Goal: Task Accomplishment & Management: Complete application form

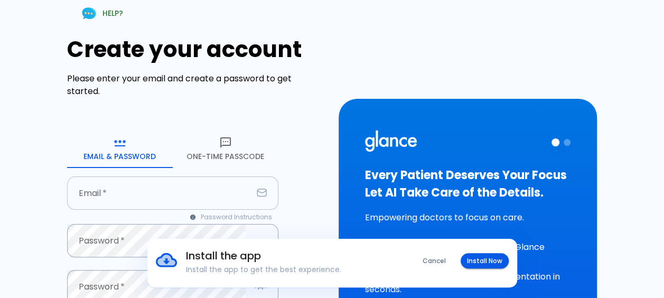
drag, startPoint x: 133, startPoint y: 218, endPoint x: 129, endPoint y: 207, distance: 11.9
click at [133, 218] on div "Password Instructions" at bounding box center [172, 217] width 211 height 15
click at [127, 198] on input "text" at bounding box center [159, 192] width 185 height 33
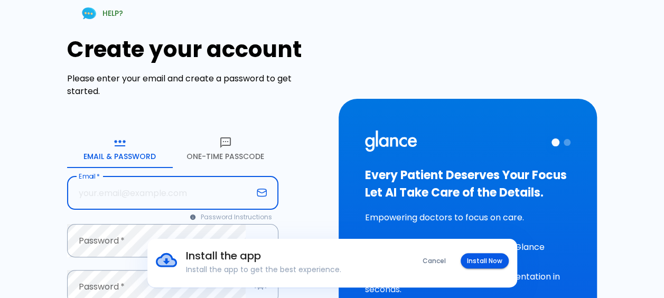
type input "ي"
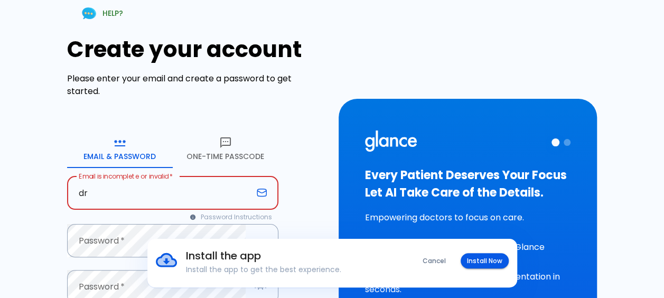
type input "[PERSON_NAME][EMAIL_ADDRESS][DOMAIN_NAME]"
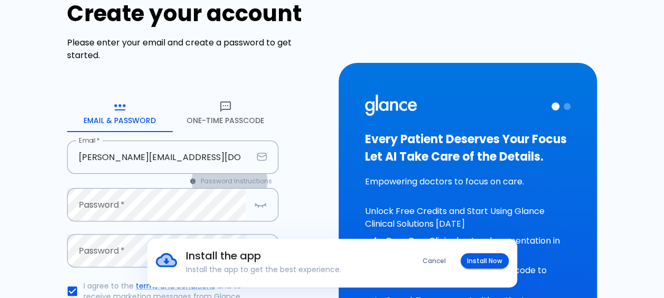
scroll to position [53, 0]
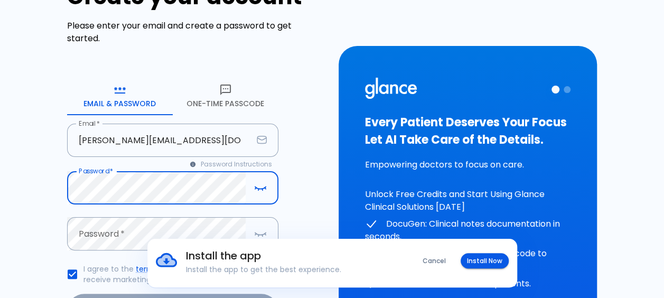
click at [98, 242] on div "Install the app Install the app to get the best experience. Cancel Install Now" at bounding box center [332, 263] width 664 height 49
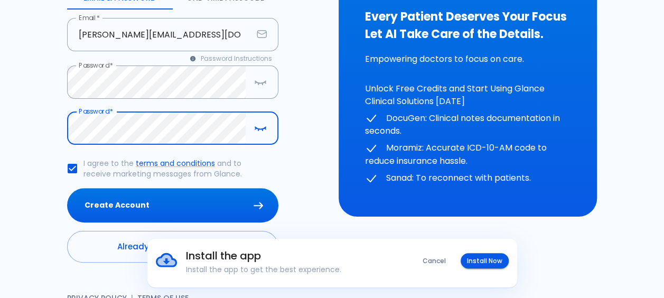
scroll to position [175, 0]
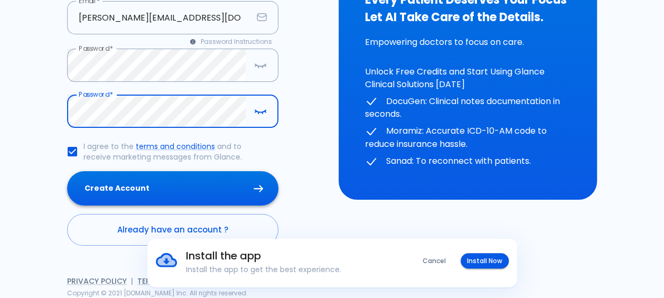
click at [170, 194] on button "Create Account" at bounding box center [172, 188] width 211 height 34
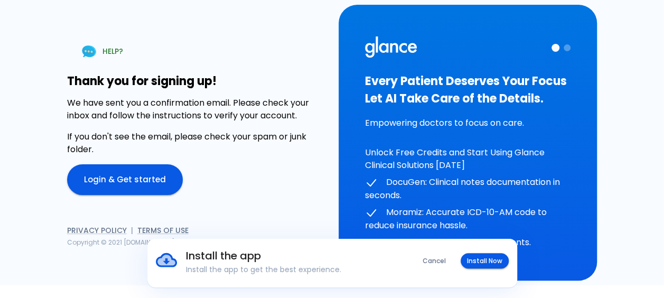
scroll to position [0, 0]
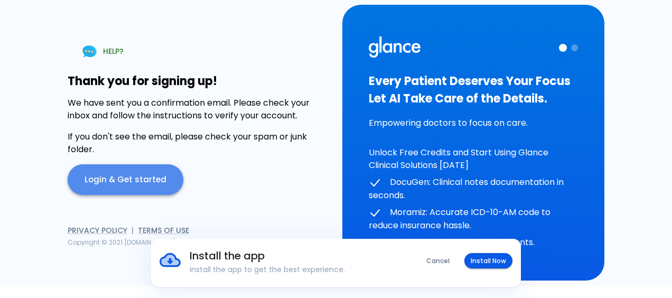
click at [145, 173] on link "Login & Get started" at bounding box center [126, 179] width 116 height 31
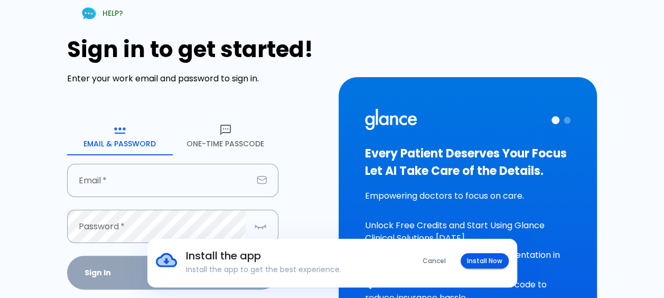
type input "[PERSON_NAME][EMAIL_ADDRESS][DOMAIN_NAME]"
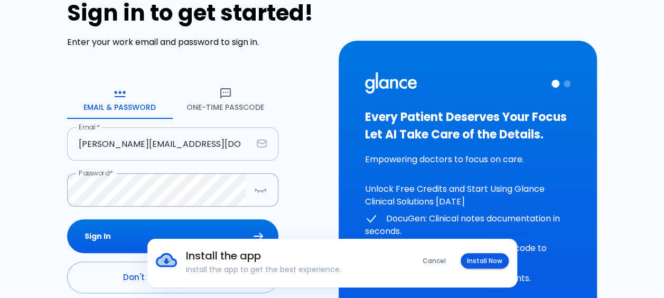
scroll to position [53, 0]
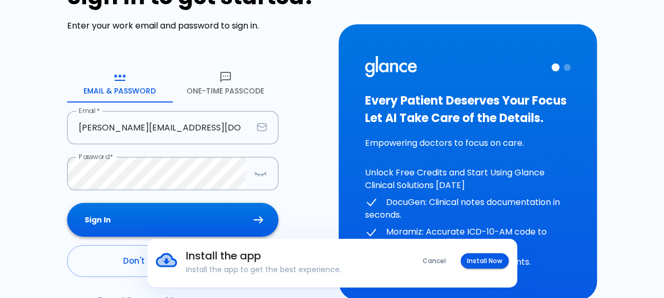
click at [137, 211] on button "Sign In" at bounding box center [172, 220] width 211 height 34
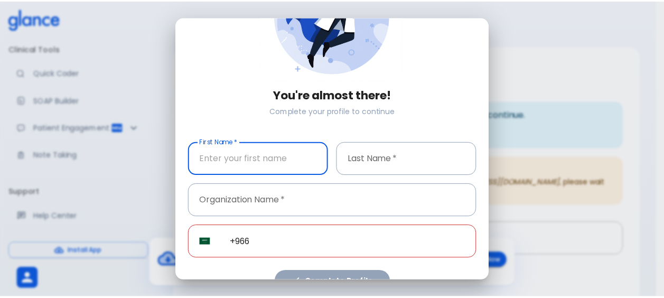
scroll to position [106, 0]
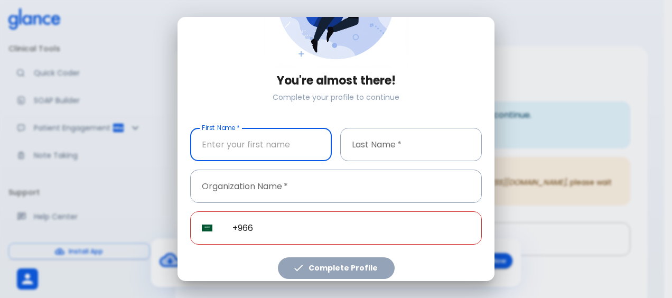
click at [304, 147] on input "text" at bounding box center [261, 144] width 142 height 33
type input "Ammar"
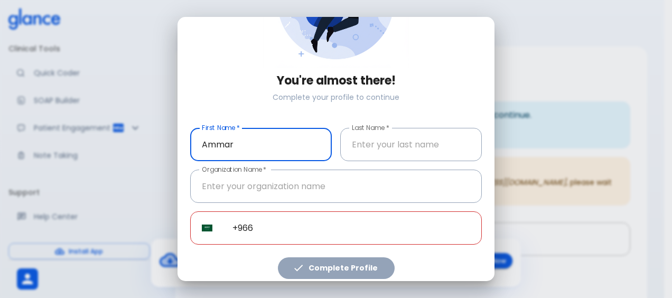
type input "Alnasser"
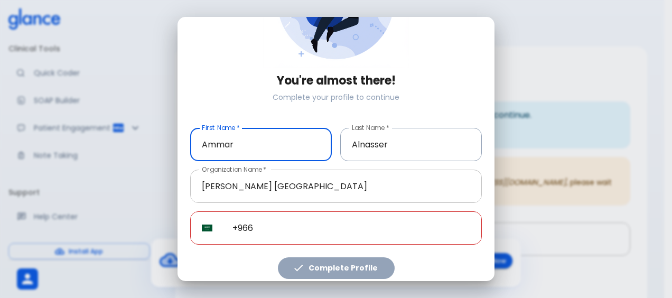
click at [331, 183] on input "[PERSON_NAME] [GEOGRAPHIC_DATA]" at bounding box center [336, 186] width 292 height 33
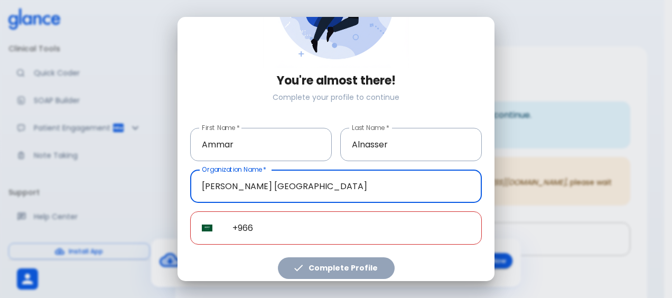
click at [331, 183] on input "[PERSON_NAME] [GEOGRAPHIC_DATA]" at bounding box center [336, 186] width 292 height 33
type input "Ministry of health"
click at [312, 222] on input "+966" at bounding box center [351, 227] width 261 height 33
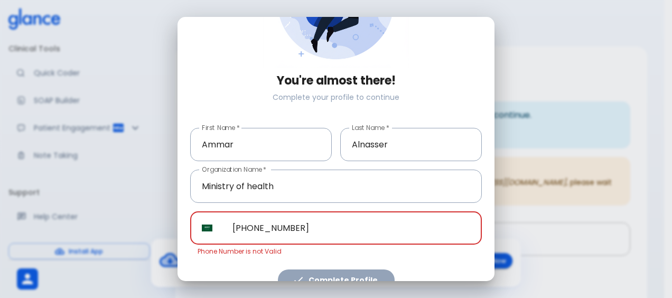
click at [253, 219] on input "[PHONE_NUMBER]" at bounding box center [351, 227] width 261 height 33
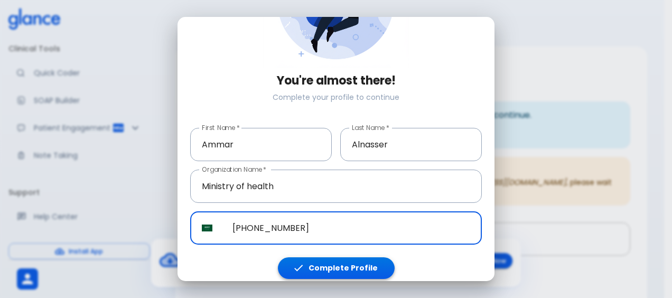
type input "[PHONE_NUMBER]"
click at [349, 260] on button "Complete Profile" at bounding box center [336, 268] width 117 height 22
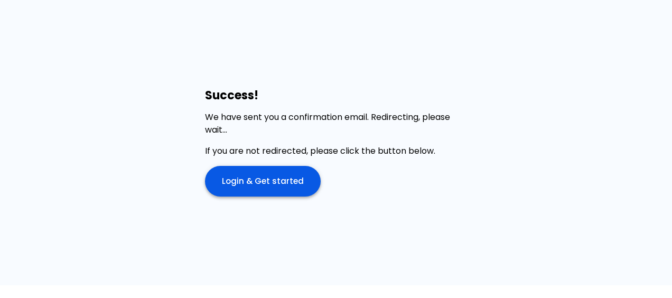
click at [282, 181] on link "Login & Get started" at bounding box center [263, 181] width 116 height 31
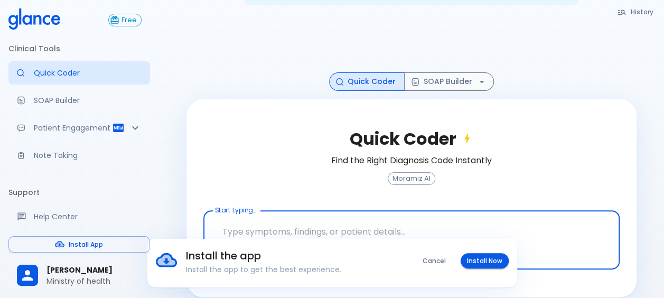
scroll to position [58, 0]
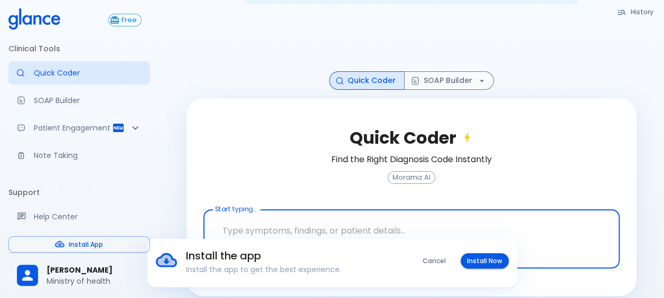
click at [174, 139] on div "History Quick Coder SOAP Builder Quick Coder Find the Right Diagnosis Code Inst…" at bounding box center [411, 154] width 475 height 284
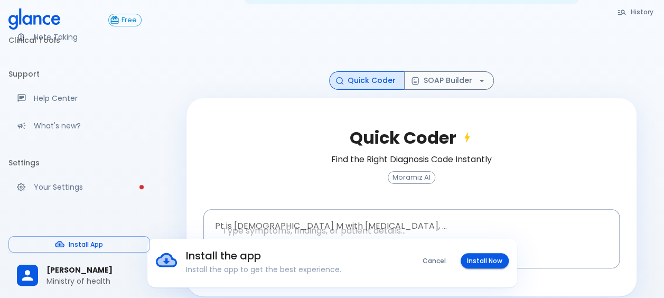
scroll to position [129, 0]
click at [659, 118] on div "Complete your profile Please complete your account setup to access all features…" at bounding box center [410, 125] width 505 height 367
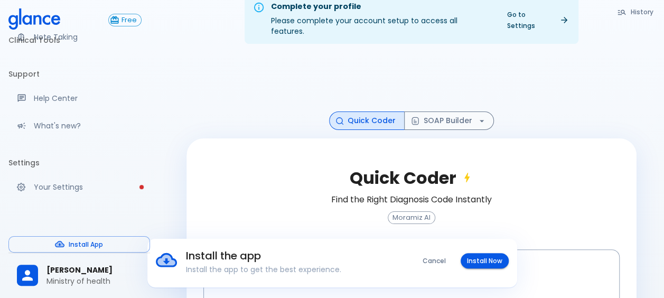
scroll to position [58, 0]
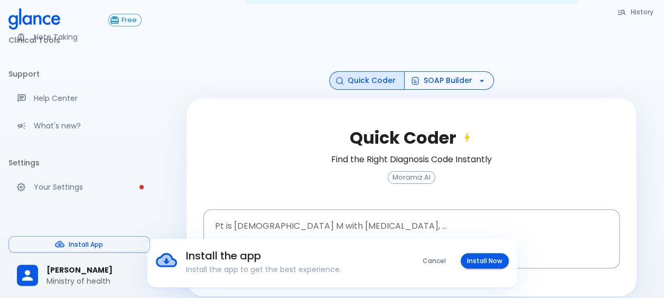
click at [482, 76] on icon "button" at bounding box center [481, 81] width 11 height 11
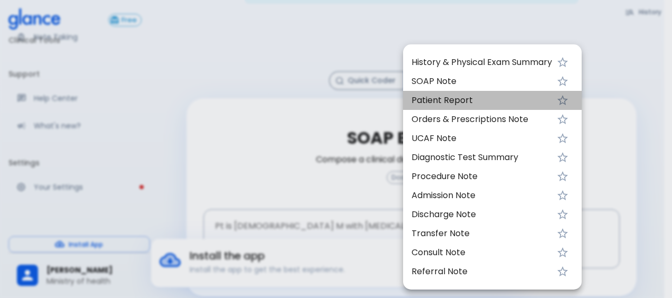
click at [455, 94] on span "Patient Report" at bounding box center [481, 100] width 140 height 13
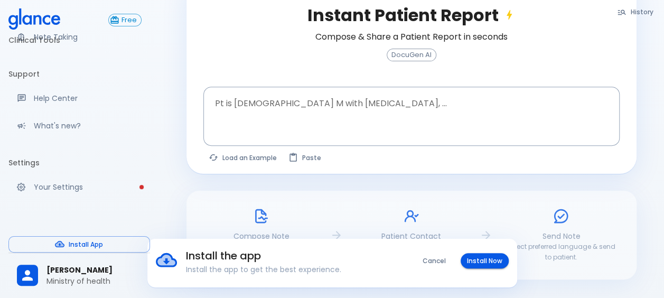
scroll to position [128, 0]
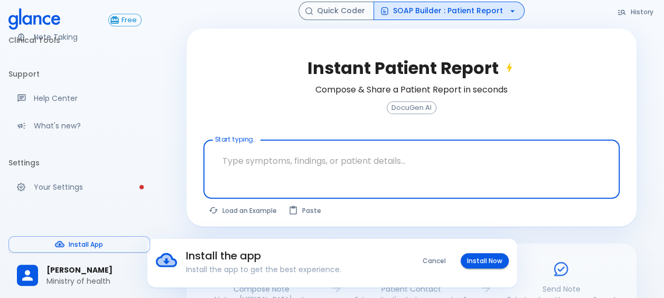
click at [423, 149] on textarea at bounding box center [411, 160] width 401 height 33
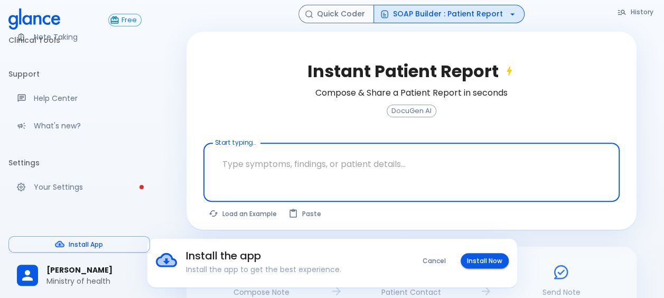
scroll to position [0, 0]
